Goal: Use online tool/utility: Utilize a website feature to perform a specific function

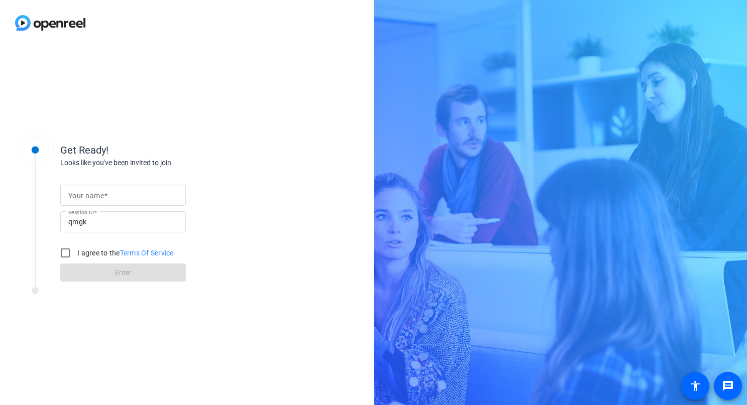
click at [101, 197] on mat-label "Your name" at bounding box center [86, 196] width 36 height 8
click at [101, 197] on input "Your name" at bounding box center [122, 195] width 109 height 12
type input "[PERSON_NAME]"
click at [64, 251] on input "I agree to the Terms Of Service" at bounding box center [65, 253] width 20 height 20
checkbox input "true"
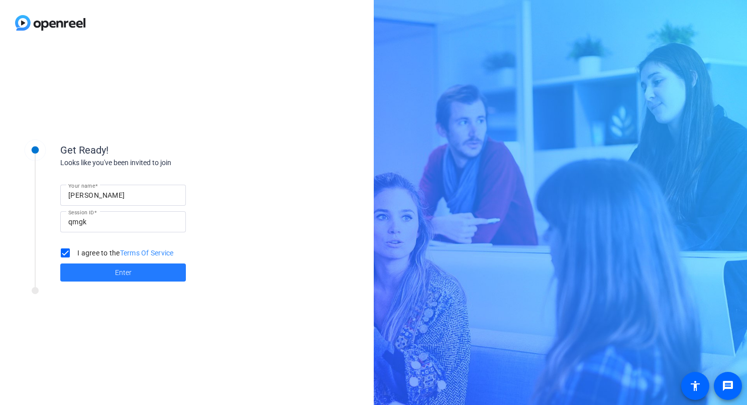
click at [102, 267] on span at bounding box center [123, 273] width 126 height 24
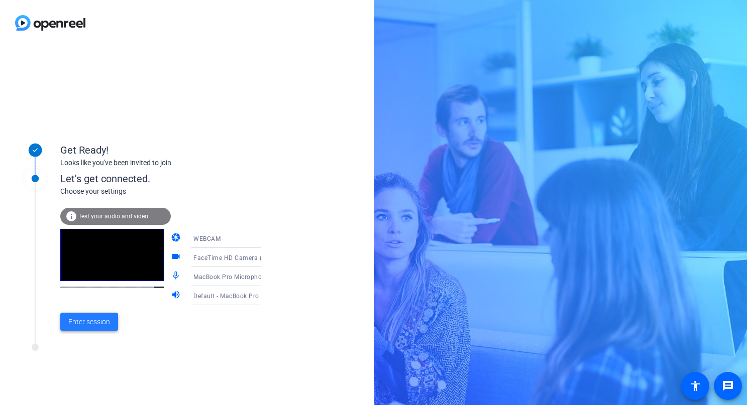
click at [94, 325] on span "Enter session" at bounding box center [89, 322] width 42 height 11
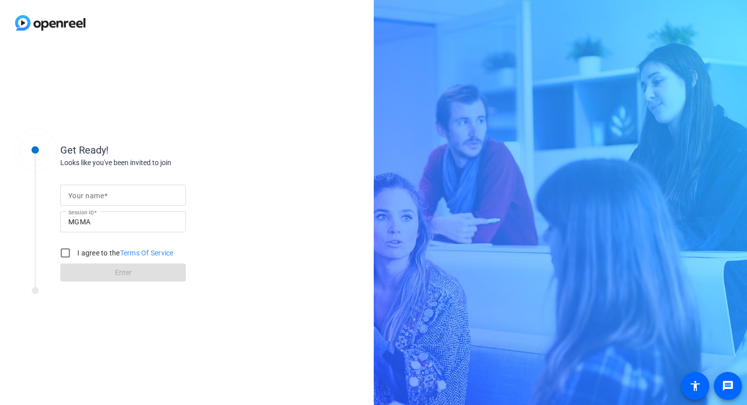
click at [93, 197] on mat-label "Your name" at bounding box center [86, 196] width 36 height 8
click at [93, 197] on input "Your name" at bounding box center [122, 195] width 109 height 12
type input "[PERSON_NAME]"
click at [68, 252] on input "I agree to the Terms Of Service" at bounding box center [65, 253] width 20 height 20
checkbox input "true"
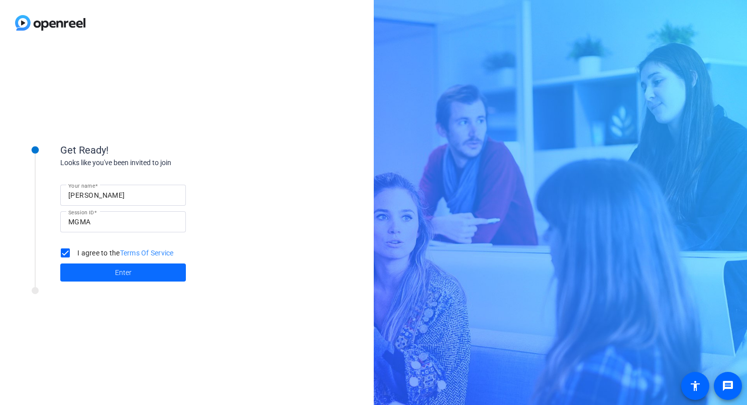
click at [106, 275] on span at bounding box center [123, 273] width 126 height 24
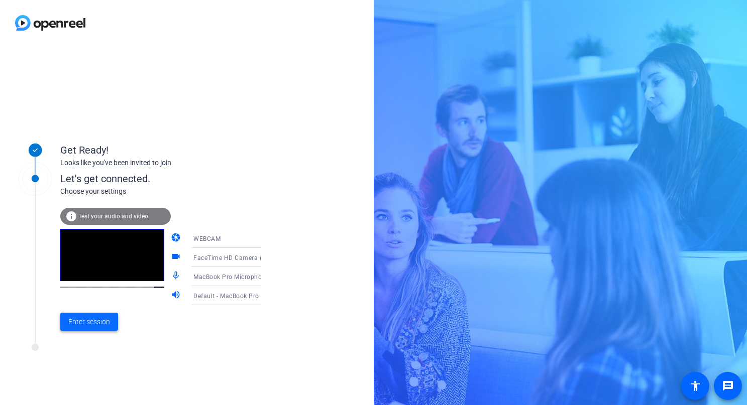
click at [95, 320] on span "Enter session" at bounding box center [89, 322] width 42 height 11
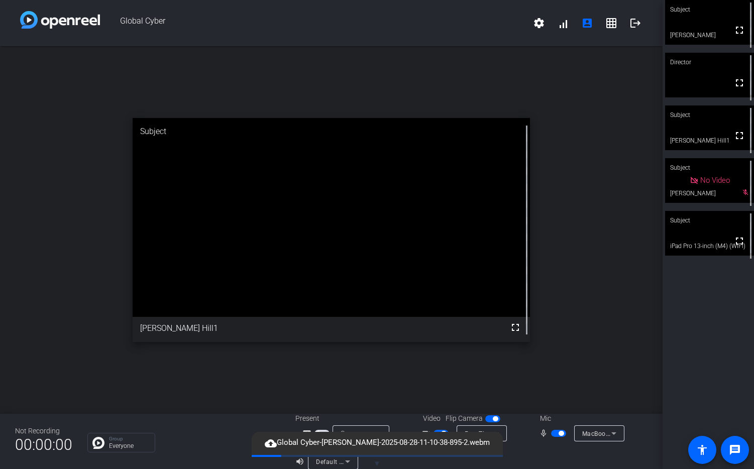
click at [561, 405] on span "button" at bounding box center [560, 433] width 5 height 5
click at [561, 405] on span "button" at bounding box center [558, 433] width 15 height 7
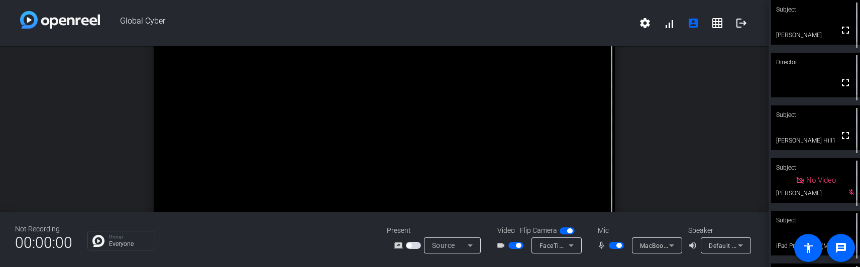
click at [618, 245] on span "button" at bounding box center [618, 245] width 5 height 5
click at [614, 244] on span "button" at bounding box center [616, 245] width 15 height 7
click at [611, 246] on div at bounding box center [617, 245] width 17 height 7
click at [613, 246] on div at bounding box center [617, 245] width 17 height 7
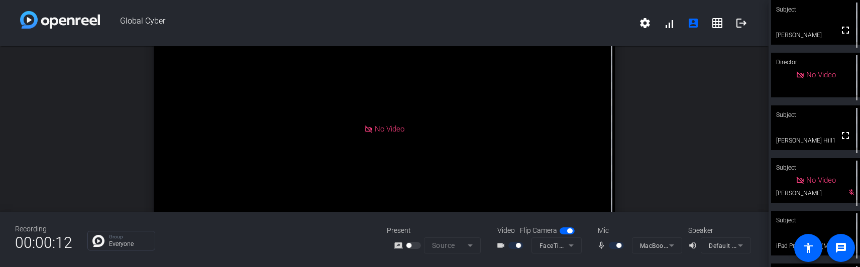
click at [611, 247] on div at bounding box center [617, 245] width 17 height 7
click at [659, 153] on div "open_in_new Director No Video" at bounding box center [384, 129] width 768 height 166
click at [603, 246] on mat-icon "mic_none" at bounding box center [603, 246] width 12 height 12
click at [672, 143] on div "open_in_new Director No Video" at bounding box center [384, 129] width 768 height 166
click at [659, 246] on mat-form-field "MacBook Pro Microphone (Built-in)" at bounding box center [657, 246] width 50 height 16
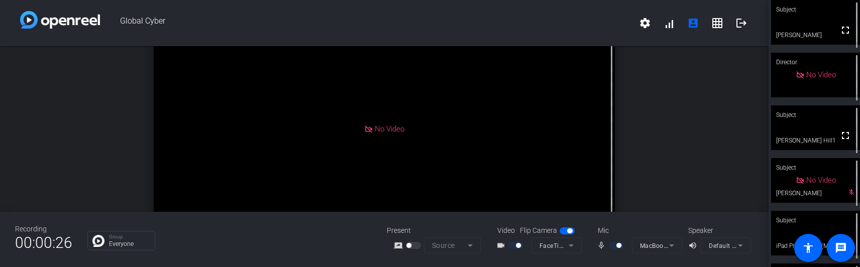
click at [671, 245] on mat-form-field "MacBook Pro Microphone (Built-in)" at bounding box center [657, 246] width 50 height 16
click at [603, 249] on mat-icon "mic_none" at bounding box center [603, 246] width 12 height 12
click at [607, 246] on mat-icon "mic_none" at bounding box center [603, 246] width 12 height 12
click at [614, 246] on div at bounding box center [617, 245] width 17 height 7
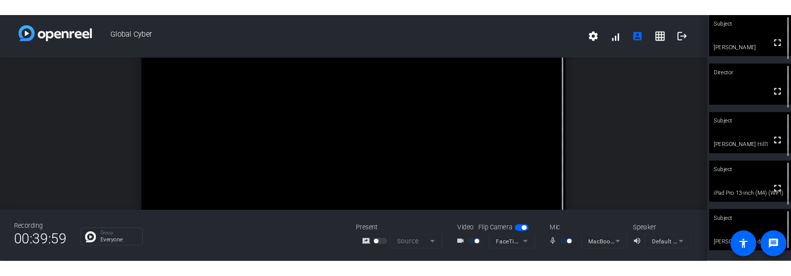
scroll to position [1, 0]
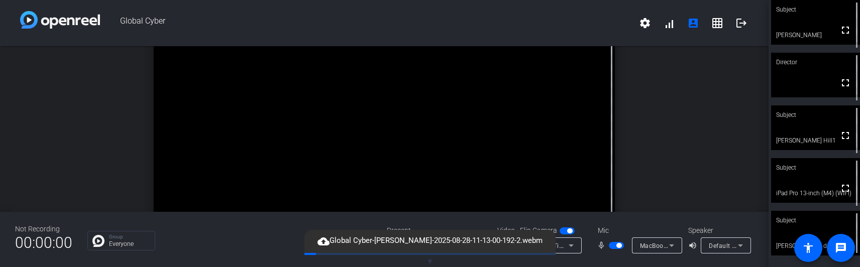
click at [615, 244] on span "button" at bounding box center [616, 245] width 15 height 7
click at [616, 246] on span "button" at bounding box center [616, 245] width 15 height 7
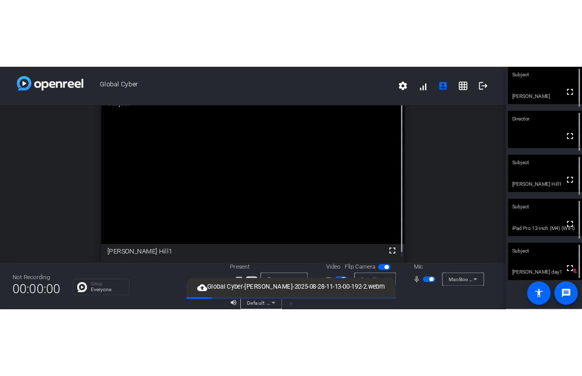
scroll to position [0, 0]
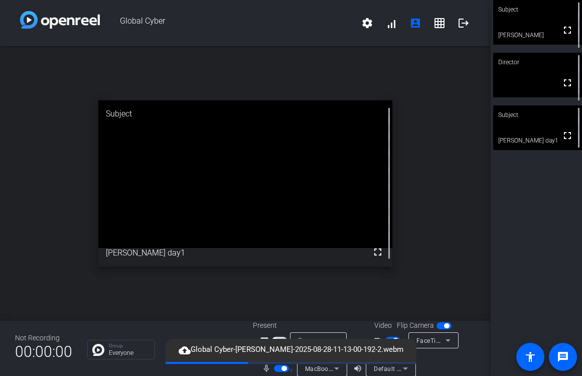
click at [426, 257] on div "open_in_new Subject fullscreen jackie day1" at bounding box center [245, 183] width 491 height 275
click at [396, 339] on div "cloud_upload Global Cyber-James-2025-08-28-11-13-00-192-2.webm" at bounding box center [291, 350] width 251 height 23
click at [394, 338] on span "button" at bounding box center [395, 340] width 5 height 5
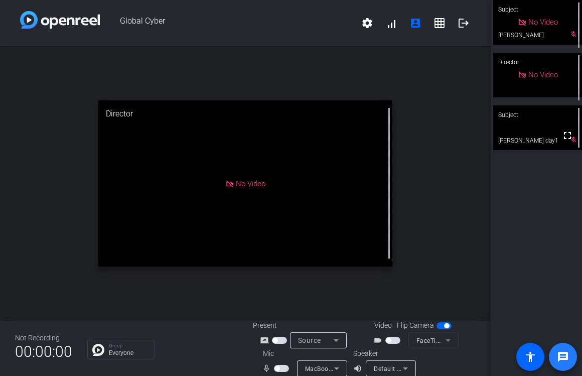
click at [562, 359] on mat-icon "message" at bounding box center [563, 357] width 12 height 12
